Goal: Task Accomplishment & Management: Complete application form

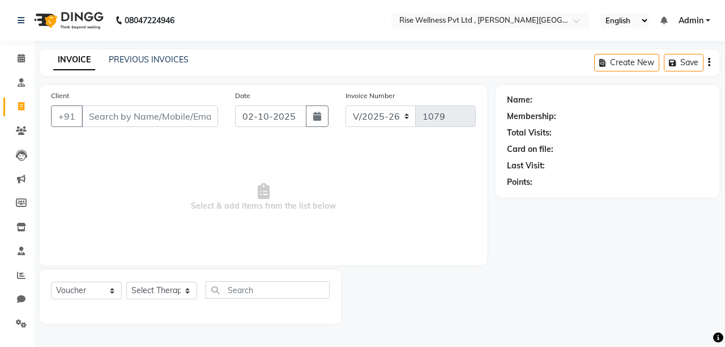
select select "7497"
select select "V"
click at [27, 63] on span at bounding box center [21, 58] width 20 height 13
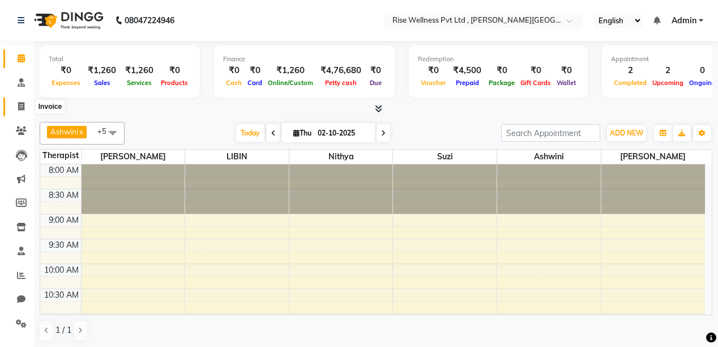
click at [19, 109] on icon at bounding box center [21, 106] width 6 height 8
select select "service"
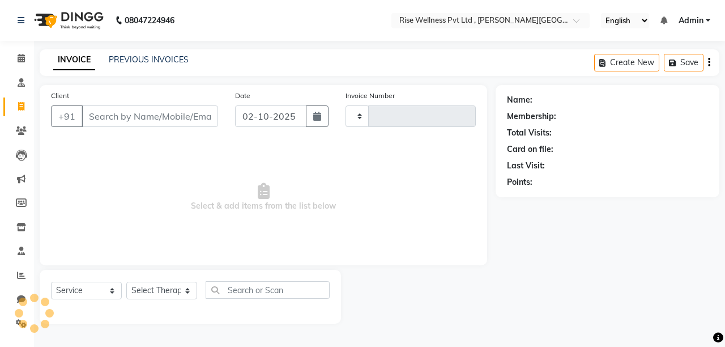
type input "1079"
select select "7497"
select select "V"
click at [25, 59] on span at bounding box center [21, 58] width 20 height 13
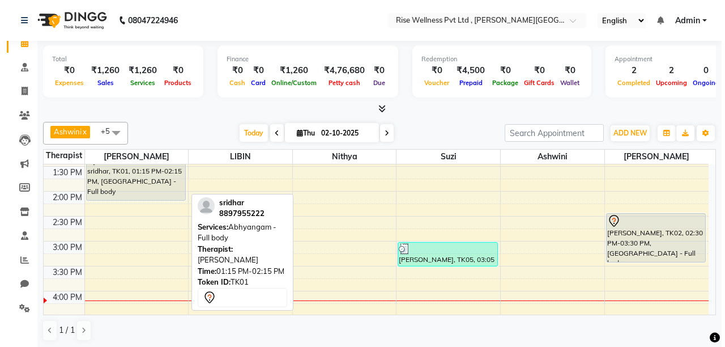
scroll to position [227, 0]
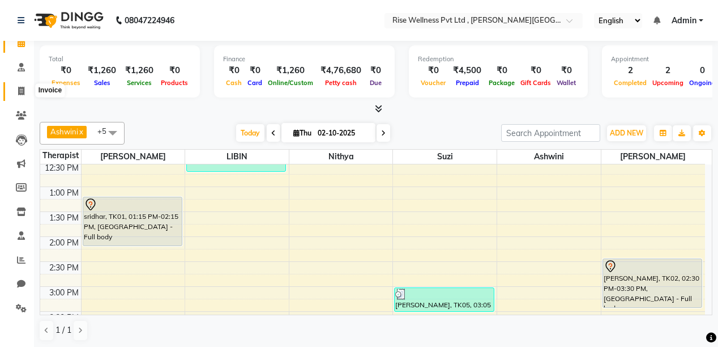
click at [18, 92] on icon at bounding box center [21, 91] width 6 height 8
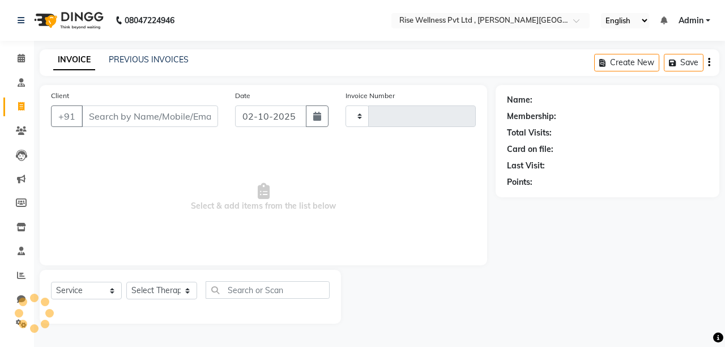
select select "V"
type input "1079"
select select "7497"
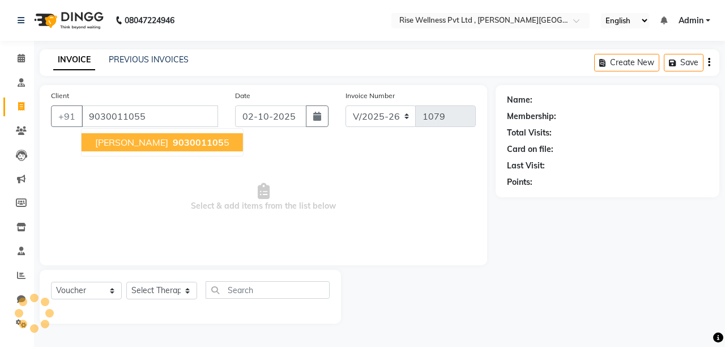
type input "9030011055"
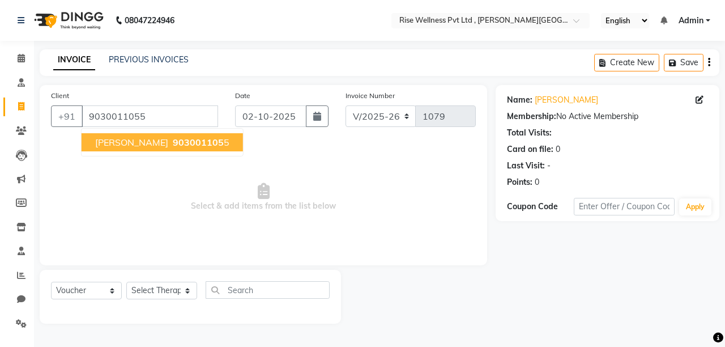
click at [171, 143] on ngb-highlight "903001105 5" at bounding box center [200, 142] width 59 height 11
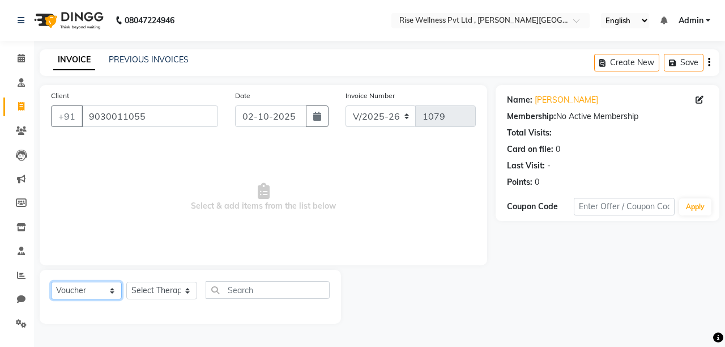
click at [111, 287] on select "Select Service Product Membership Package Voucher Prepaid Gift Card" at bounding box center [86, 291] width 71 height 18
select select "service"
click at [51, 282] on select "Select Service Product Membership Package Voucher Prepaid Gift Card" at bounding box center [86, 291] width 71 height 18
click at [113, 294] on select "Select Service Product Membership Package Voucher Prepaid Gift Card" at bounding box center [86, 291] width 71 height 18
click at [51, 282] on select "Select Service Product Membership Package Voucher Prepaid Gift Card" at bounding box center [86, 291] width 71 height 18
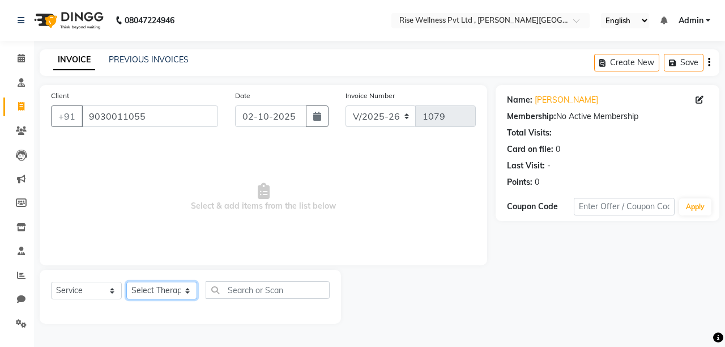
click at [186, 291] on select "Select Therapist [PERSON_NAME] [PERSON_NAME] Reception [PERSON_NAME]" at bounding box center [161, 291] width 71 height 18
select select "67714"
click at [126, 282] on select "Select Therapist [PERSON_NAME] [PERSON_NAME] Reception [PERSON_NAME]" at bounding box center [161, 291] width 71 height 18
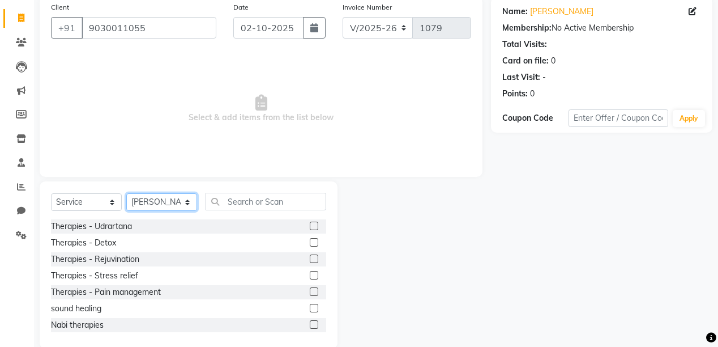
scroll to position [91, 0]
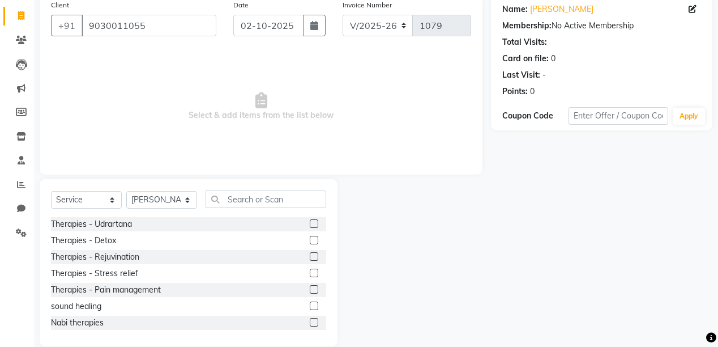
click at [310, 240] on label at bounding box center [314, 240] width 8 height 8
click at [310, 240] on input "checkbox" at bounding box center [313, 240] width 7 height 7
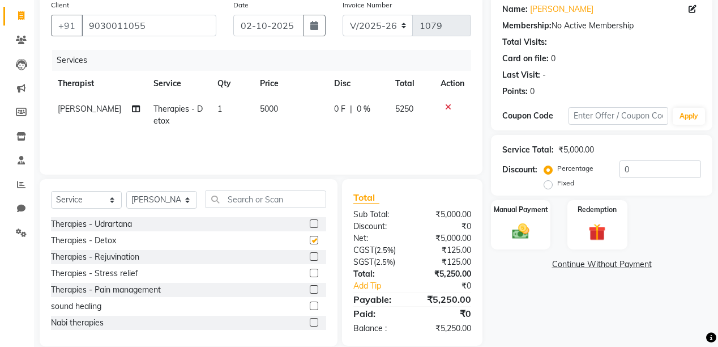
checkbox input "false"
click at [630, 168] on input "0" at bounding box center [661, 169] width 82 height 18
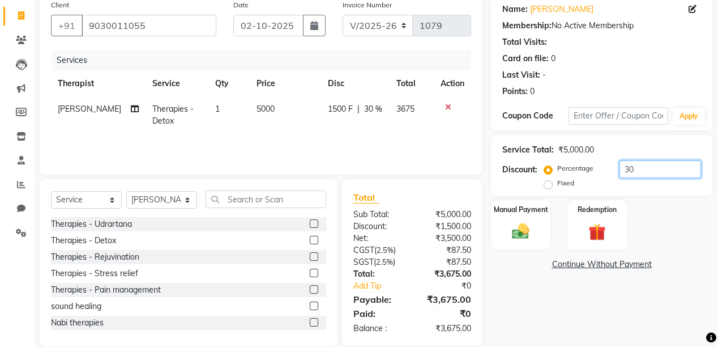
type input "3"
type input "2"
type input "3"
type input "2"
click at [527, 224] on img at bounding box center [521, 231] width 29 height 20
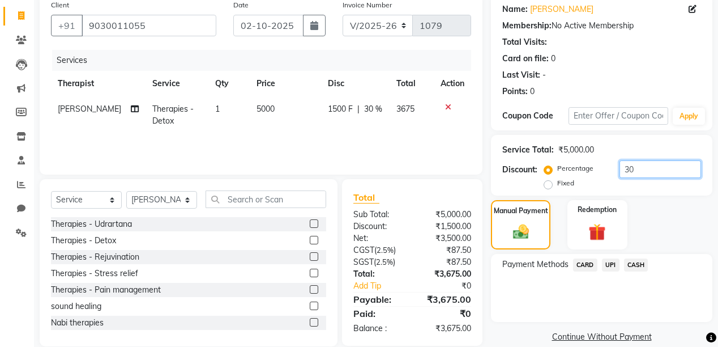
click at [646, 169] on input "30" at bounding box center [661, 169] width 82 height 18
type input "31.42"
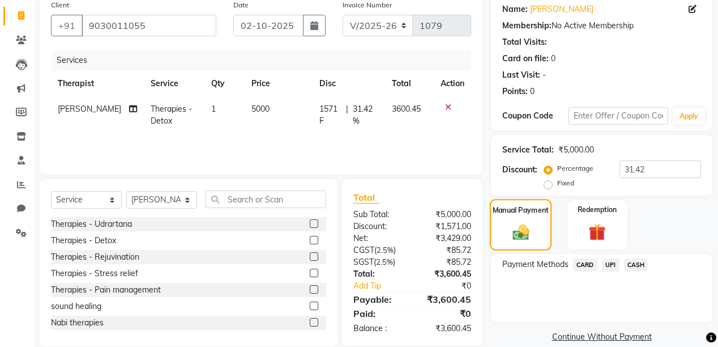
click at [514, 229] on img at bounding box center [521, 231] width 27 height 19
click at [608, 263] on span "UPI" at bounding box center [611, 264] width 18 height 13
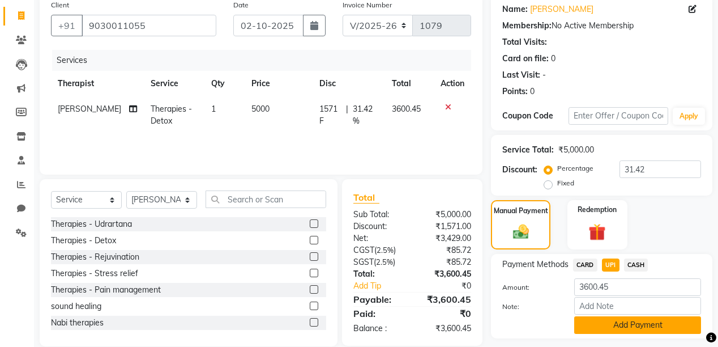
click at [620, 330] on button "Add Payment" at bounding box center [638, 325] width 127 height 18
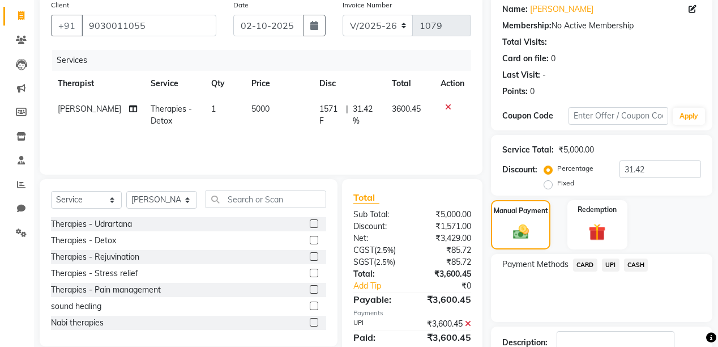
scroll to position [170, 0]
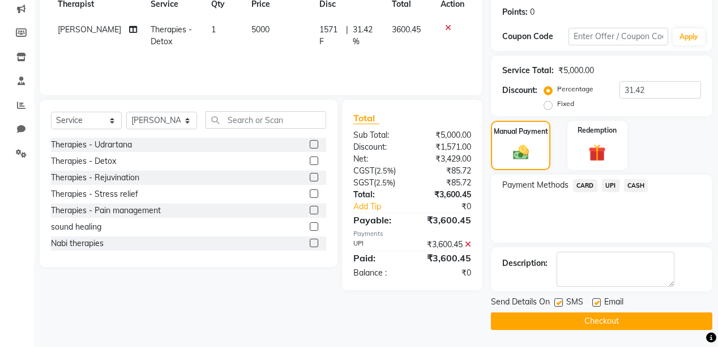
click at [578, 320] on button "Checkout" at bounding box center [602, 321] width 222 height 18
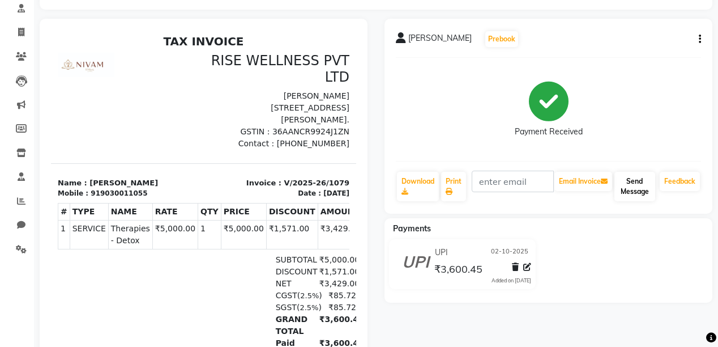
scroll to position [36, 0]
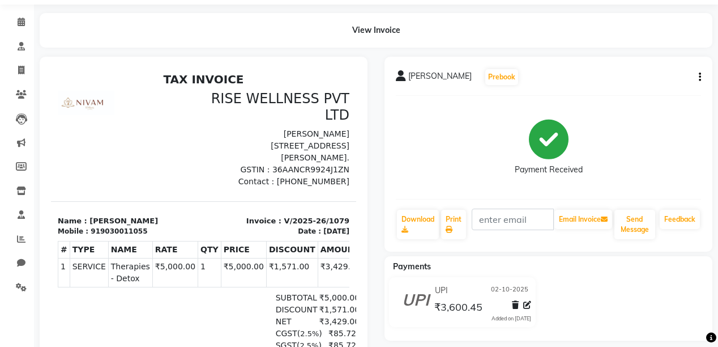
click at [698, 75] on button "button" at bounding box center [698, 77] width 7 height 12
click at [644, 89] on div "Edit Invoice" at bounding box center [644, 91] width 78 height 14
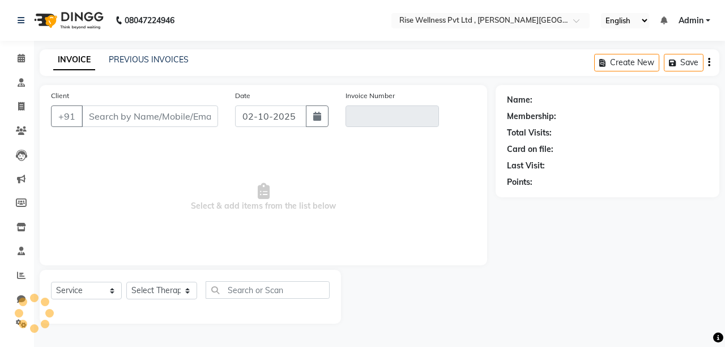
select select "V"
type input "9030011055"
type input "V/2025-26/1079"
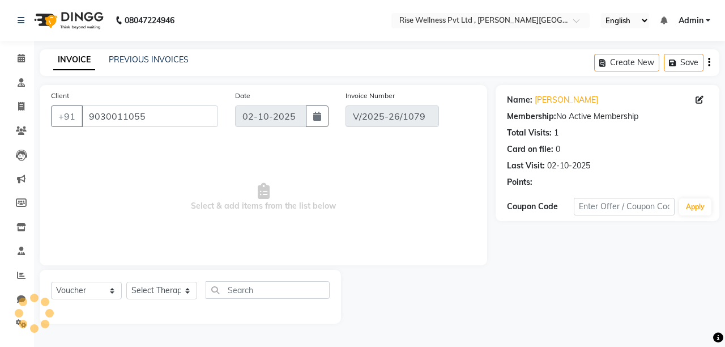
select select "select"
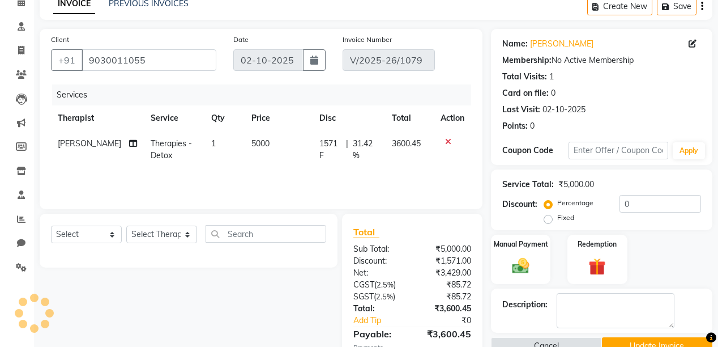
scroll to position [130, 0]
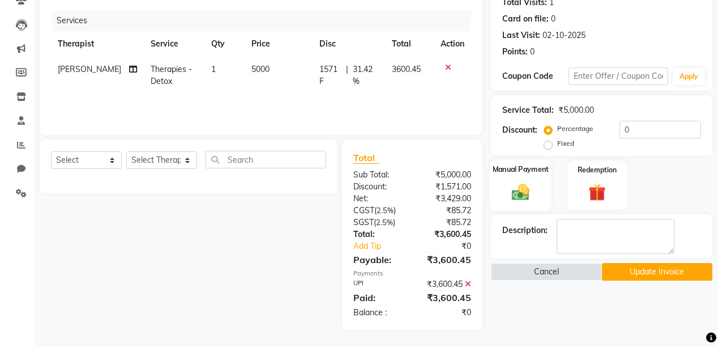
click at [530, 192] on img at bounding box center [521, 191] width 29 height 20
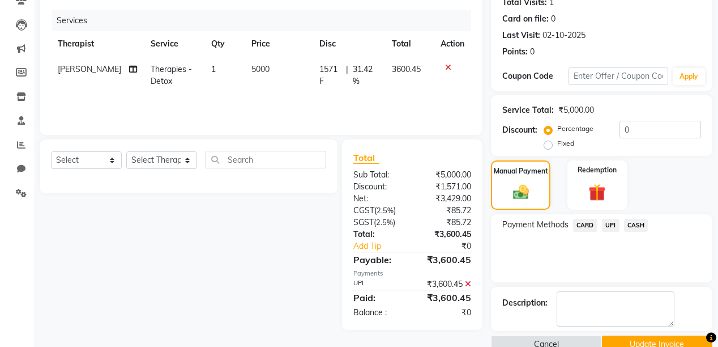
click at [631, 223] on span "CASH" at bounding box center [636, 225] width 24 height 13
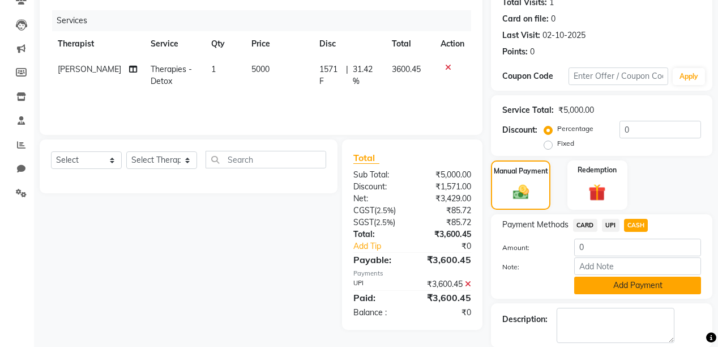
click at [651, 287] on button "Add Payment" at bounding box center [638, 286] width 127 height 18
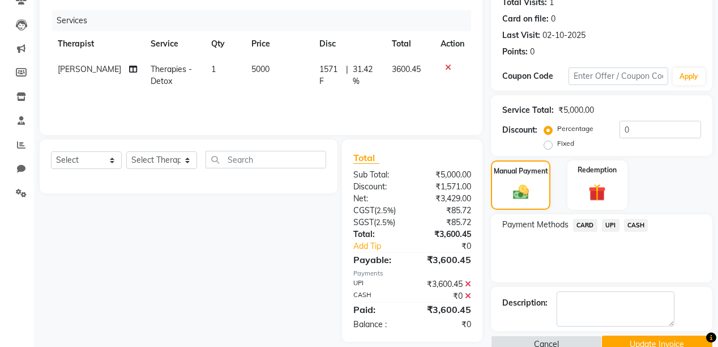
scroll to position [153, 0]
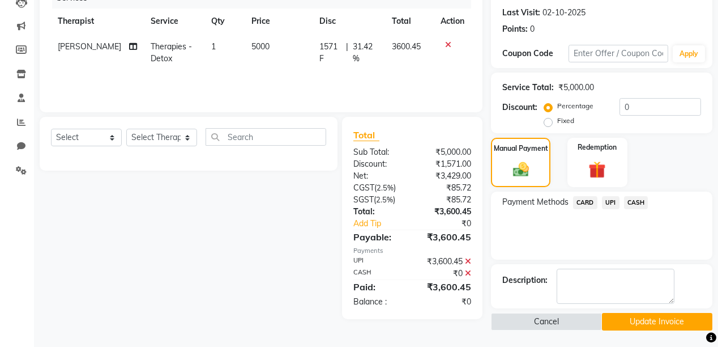
click at [660, 320] on button "Update Invoice" at bounding box center [657, 322] width 111 height 18
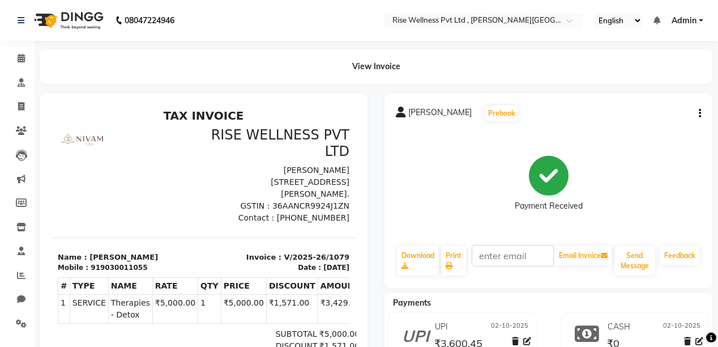
click at [701, 113] on icon "button" at bounding box center [700, 113] width 2 height 1
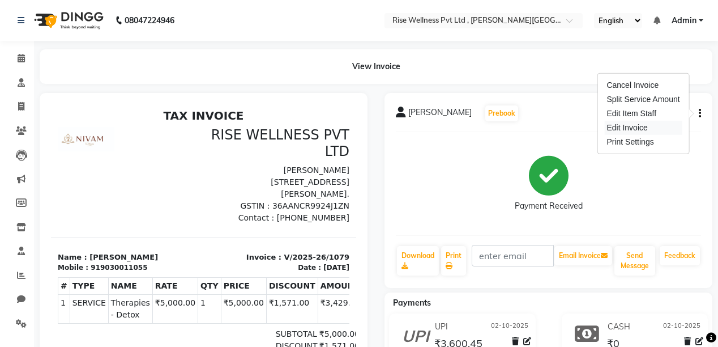
click at [643, 124] on div "Edit Invoice" at bounding box center [644, 128] width 78 height 14
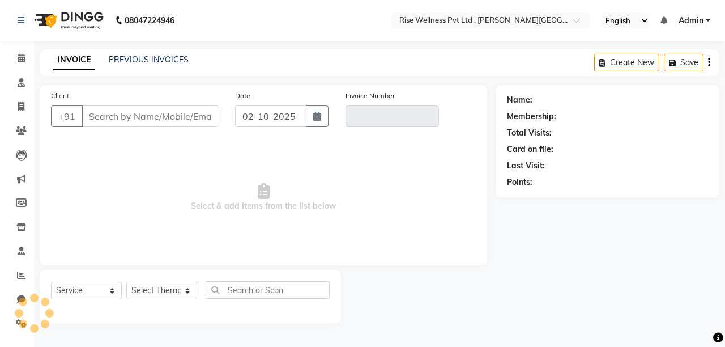
select select "V"
type input "9030011055"
type input "V/2025-26/1079"
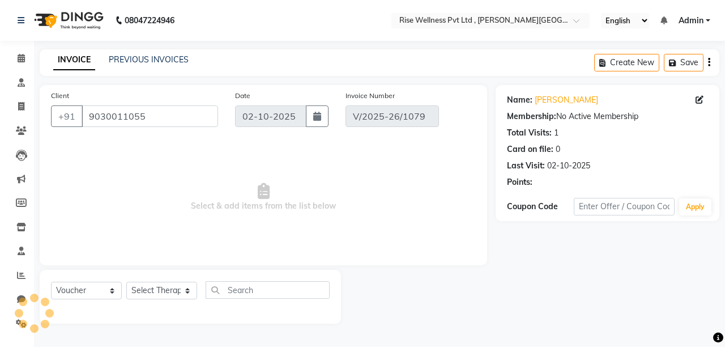
select select "select"
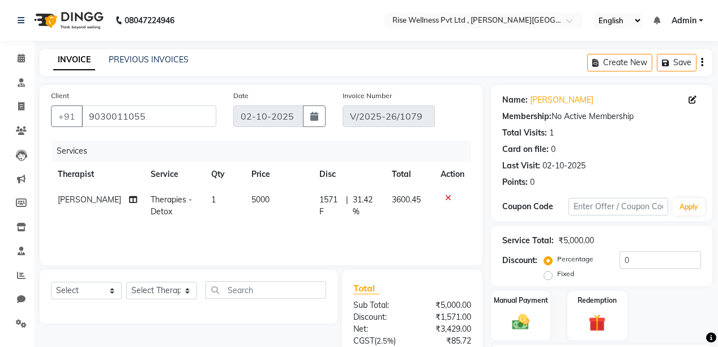
scroll to position [142, 0]
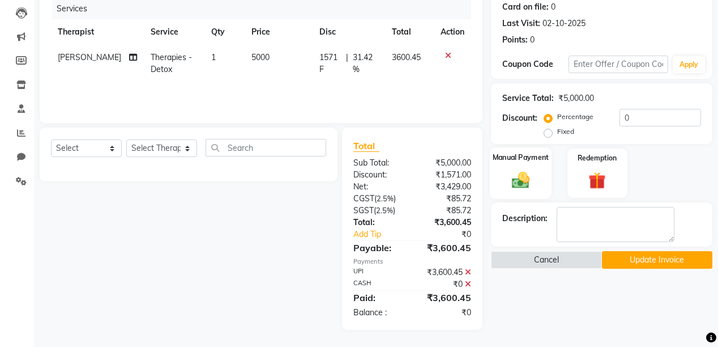
click at [541, 176] on div "Manual Payment" at bounding box center [521, 173] width 62 height 52
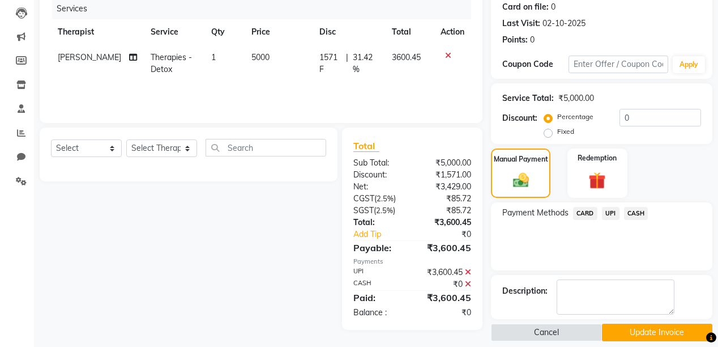
click at [637, 212] on span "CASH" at bounding box center [636, 213] width 24 height 13
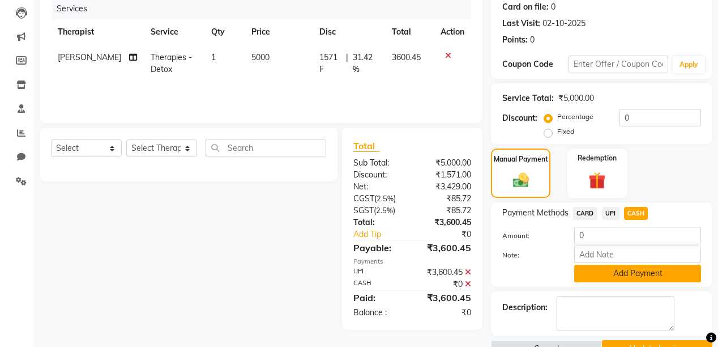
click at [636, 272] on button "Add Payment" at bounding box center [638, 274] width 127 height 18
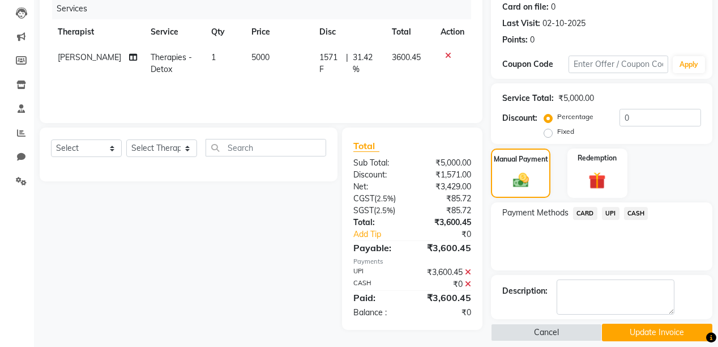
scroll to position [153, 0]
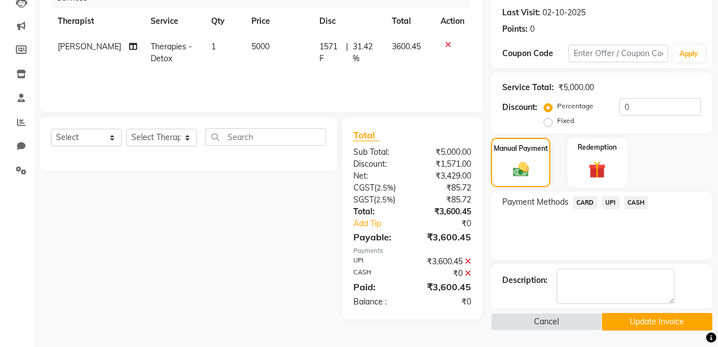
click at [653, 317] on button "Update Invoice" at bounding box center [657, 322] width 111 height 18
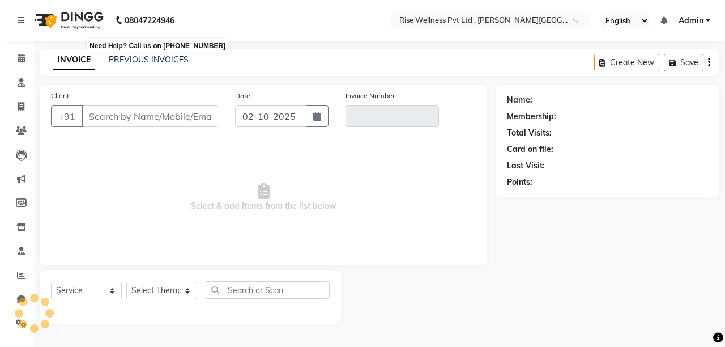
select select "V"
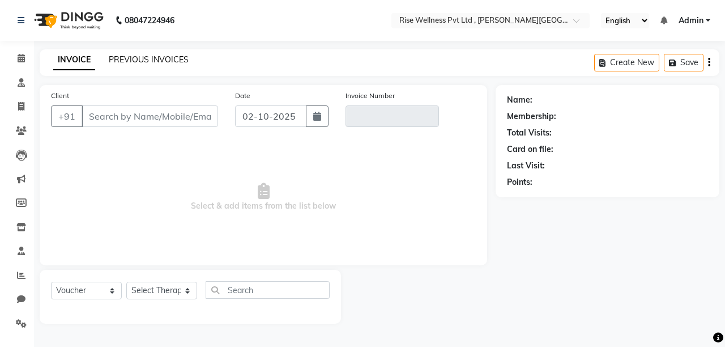
type input "9030011055"
type input "V/2025-26/1079"
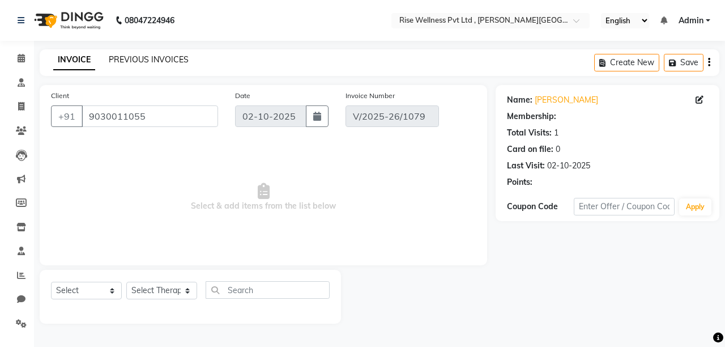
click at [141, 62] on link "PREVIOUS INVOICES" at bounding box center [149, 59] width 80 height 10
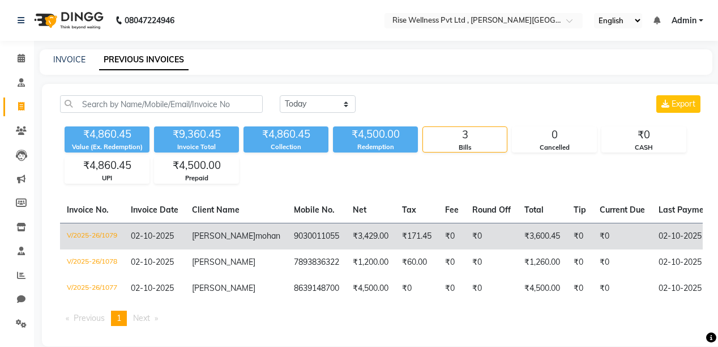
click at [287, 248] on td "9030011055" at bounding box center [316, 236] width 59 height 27
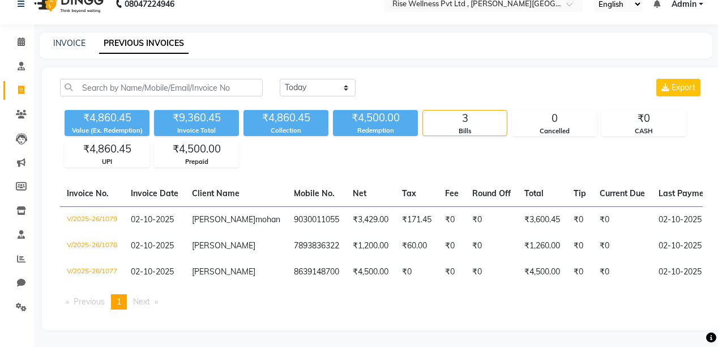
scroll to position [34, 0]
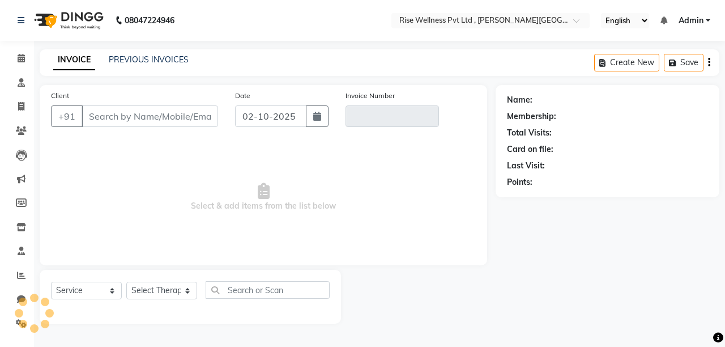
select select "V"
type input "9030011055"
type input "V/2025-26/1079"
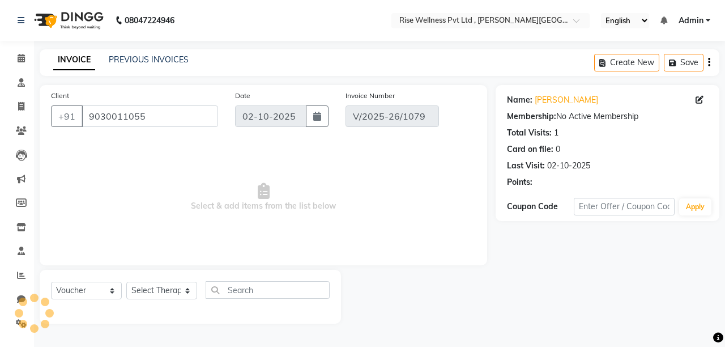
select select "select"
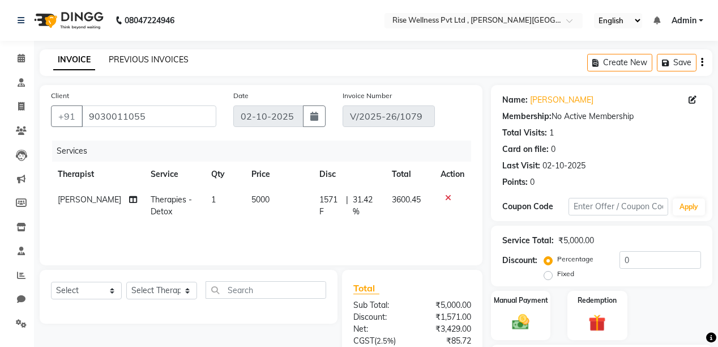
click at [139, 59] on link "PREVIOUS INVOICES" at bounding box center [149, 59] width 80 height 10
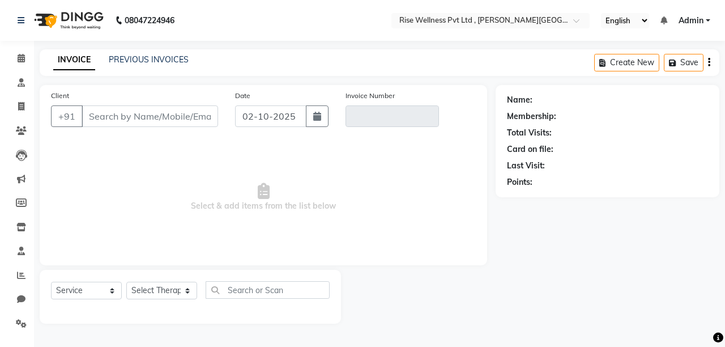
select select "V"
type input "9030011055"
type input "V/2025-26/1079"
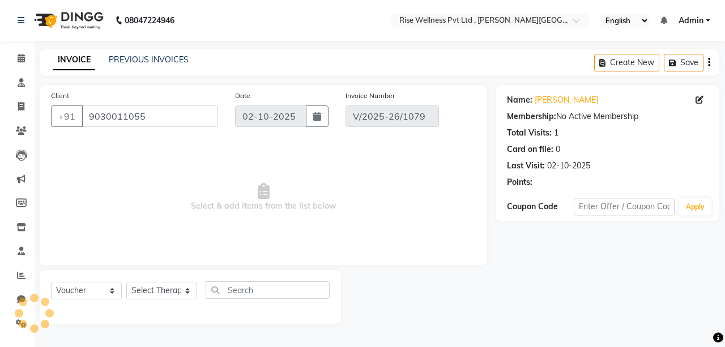
select select "select"
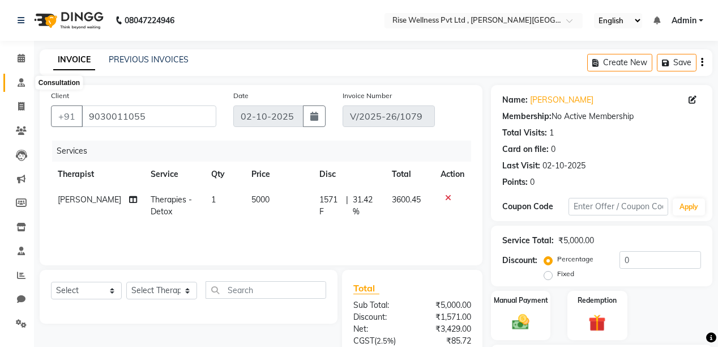
click at [23, 80] on icon at bounding box center [21, 82] width 7 height 8
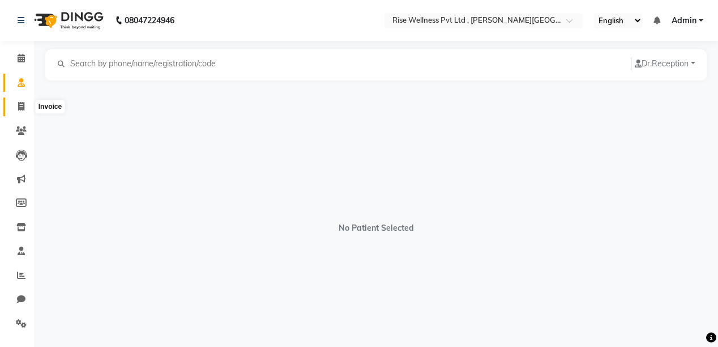
click at [18, 103] on icon at bounding box center [21, 106] width 6 height 8
select select "7497"
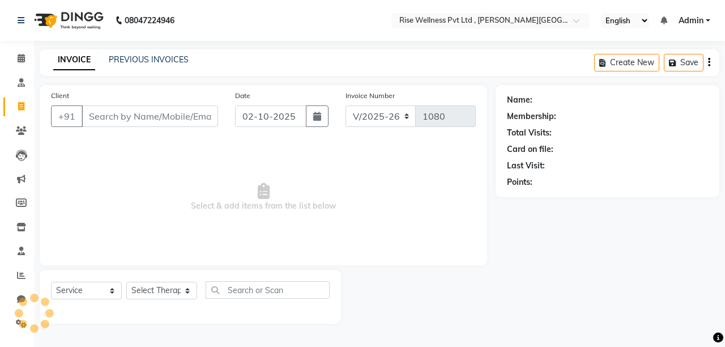
select select "V"
click at [18, 59] on icon at bounding box center [21, 58] width 7 height 8
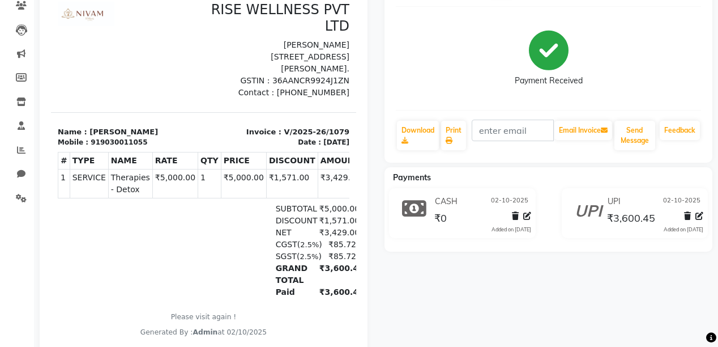
scroll to position [136, 0]
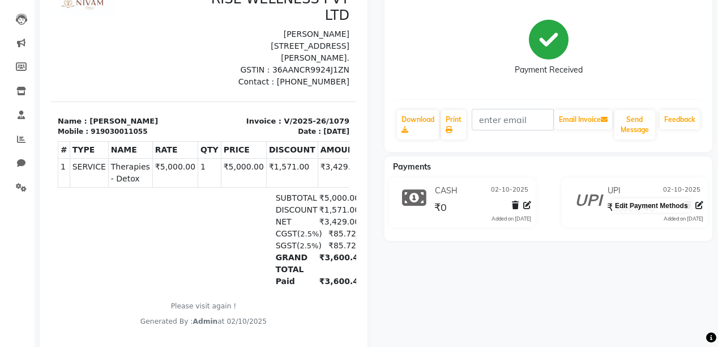
click at [703, 204] on icon at bounding box center [700, 205] width 8 height 8
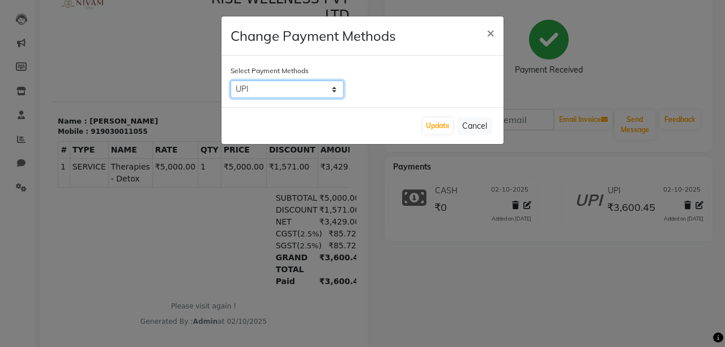
click at [333, 90] on select "CARD UPI CASH" at bounding box center [287, 89] width 113 height 18
select select "1"
click at [231, 80] on select "CARD UPI CASH" at bounding box center [287, 89] width 113 height 18
click at [431, 127] on button "Update" at bounding box center [437, 126] width 29 height 16
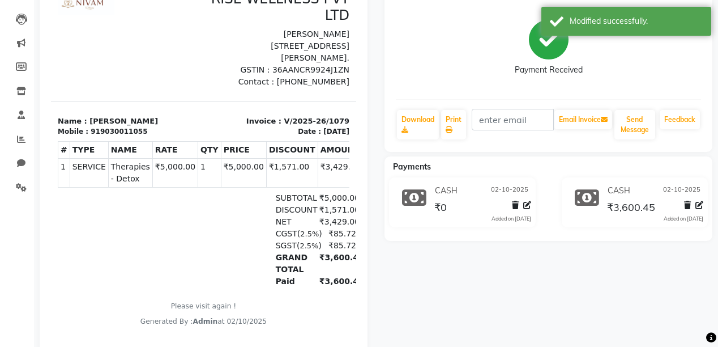
scroll to position [91, 0]
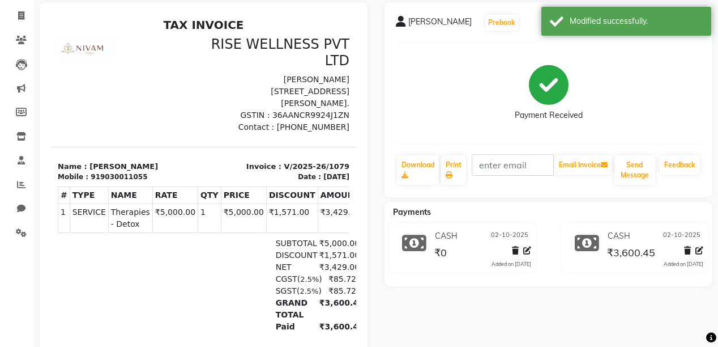
click at [528, 249] on icon at bounding box center [528, 250] width 8 height 8
select select "1"
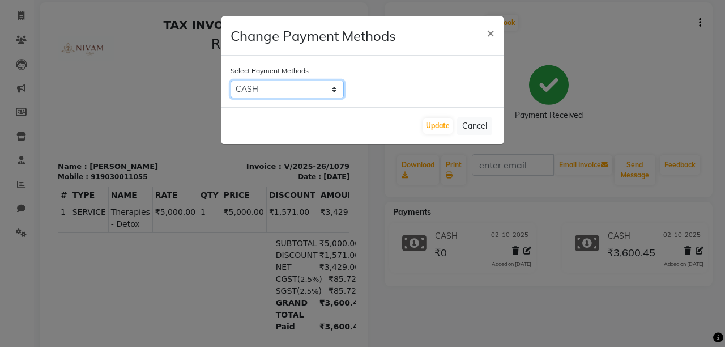
click at [331, 88] on select "CARD UPI CASH" at bounding box center [287, 89] width 113 height 18
click at [231, 80] on select "CARD UPI CASH" at bounding box center [287, 89] width 113 height 18
click at [432, 126] on button "Update" at bounding box center [437, 126] width 29 height 16
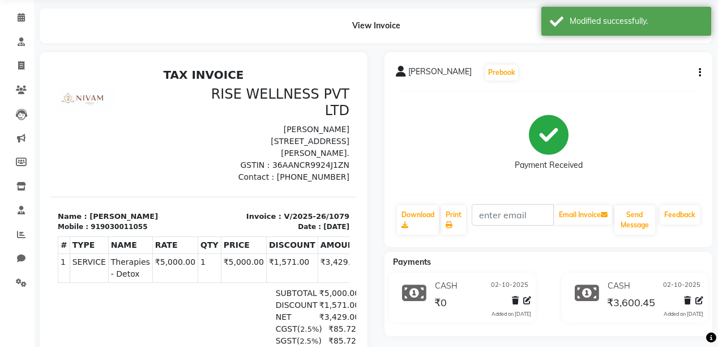
scroll to position [0, 0]
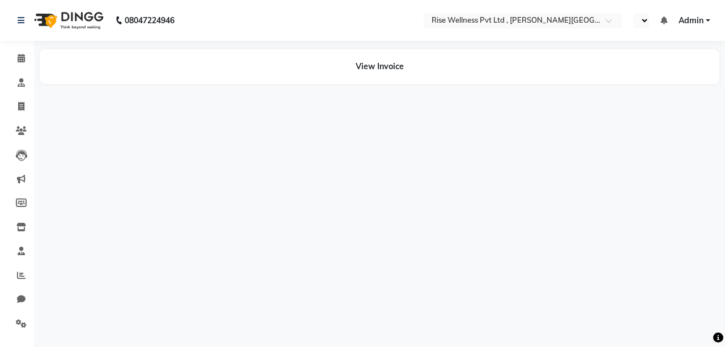
select select "en"
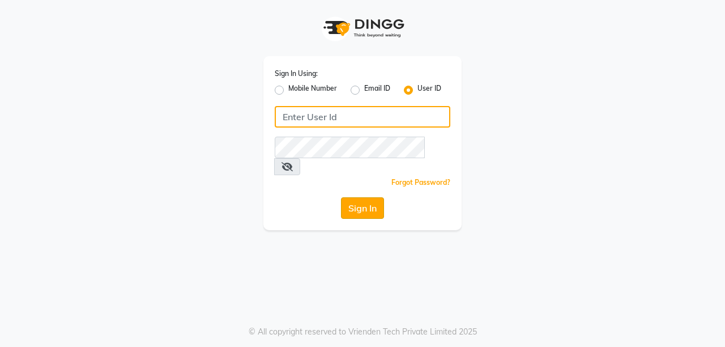
type input "ramya@123"
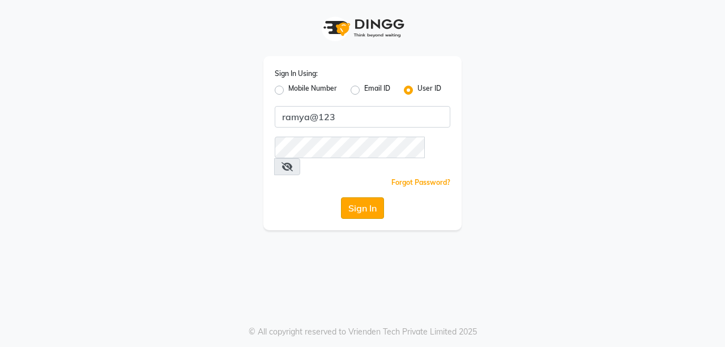
click at [368, 197] on button "Sign In" at bounding box center [362, 208] width 43 height 22
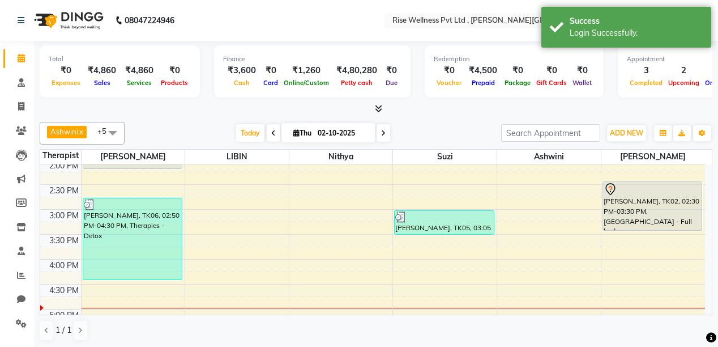
scroll to position [272, 0]
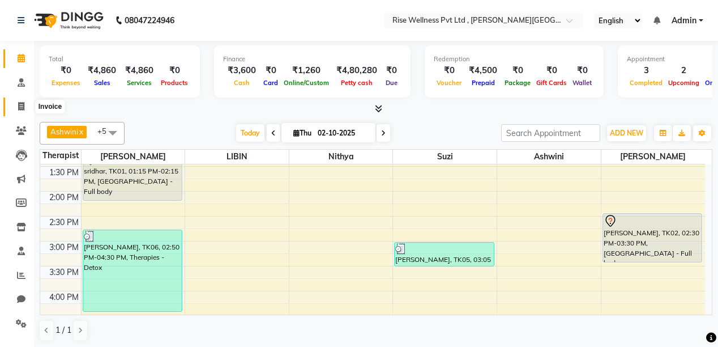
click at [23, 104] on icon at bounding box center [21, 106] width 6 height 8
select select "service"
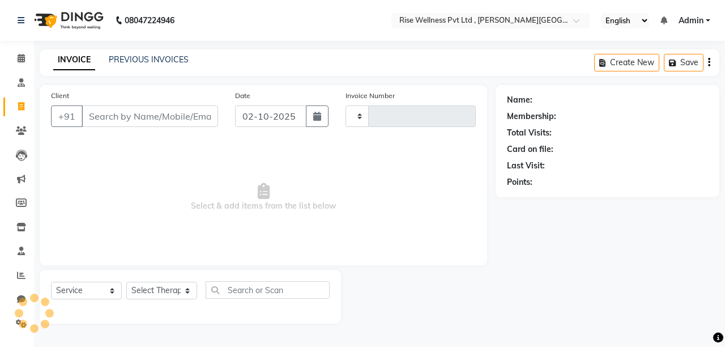
type input "1080"
select select "7497"
select select "V"
click at [135, 118] on input "Client" at bounding box center [150, 116] width 137 height 22
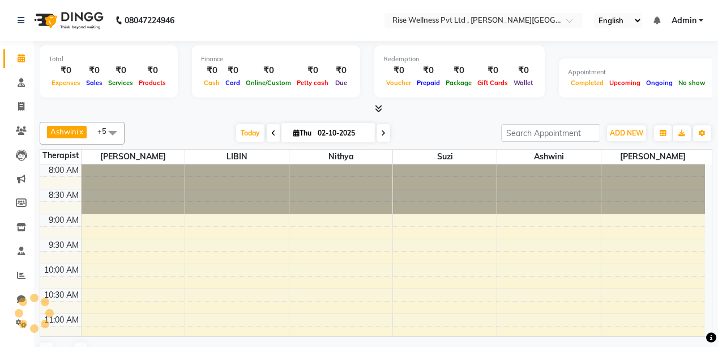
scroll to position [445, 0]
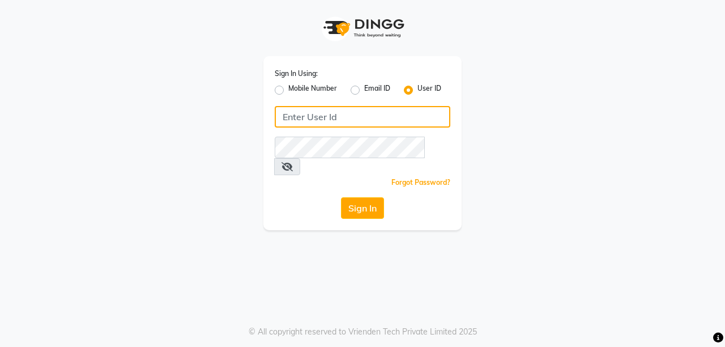
type input "ramya@123"
